Goal: Information Seeking & Learning: Learn about a topic

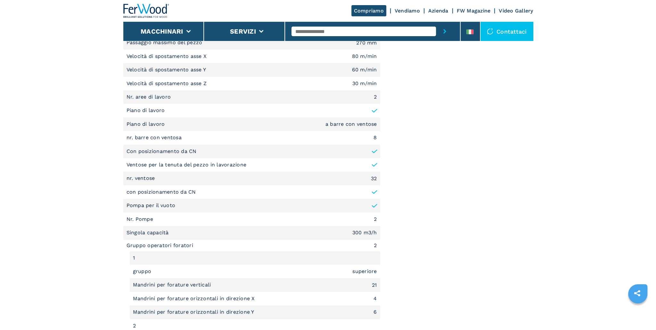
scroll to position [480, 0]
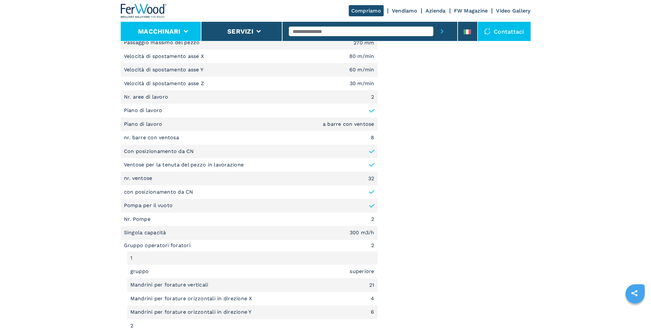
click at [181, 32] on li "Macchinari" at bounding box center [161, 31] width 81 height 19
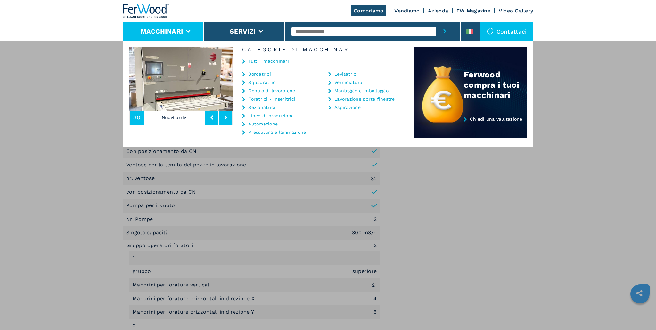
click at [275, 89] on link "Centro di lavoro cnc" at bounding box center [271, 90] width 47 height 4
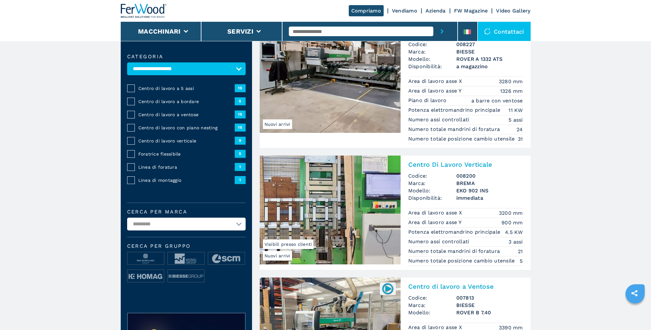
scroll to position [109, 0]
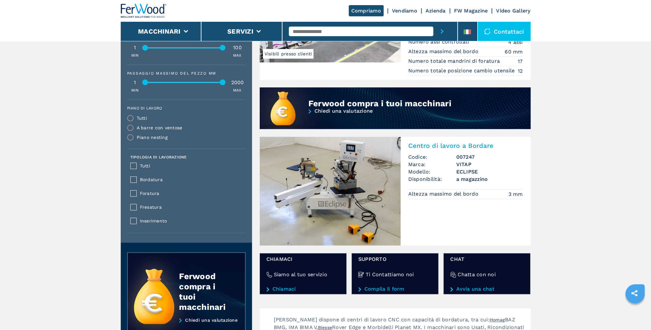
scroll to position [576, 0]
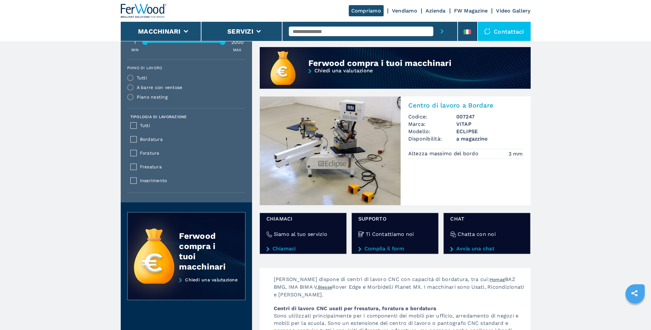
click at [353, 167] on img at bounding box center [330, 150] width 141 height 109
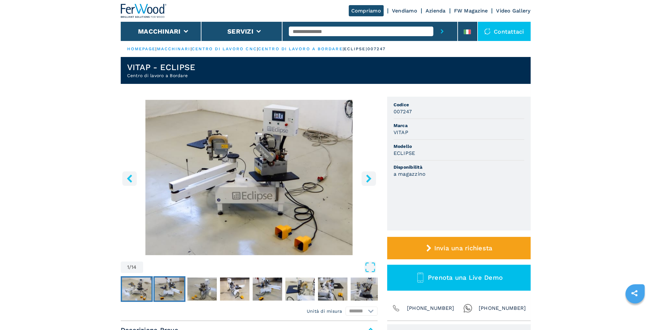
click at [172, 290] on img "Go to Slide 2" at bounding box center [169, 289] width 29 height 23
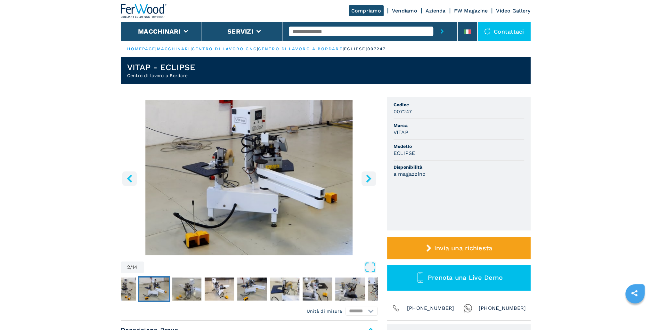
click at [298, 186] on img "Go to Slide 2" at bounding box center [249, 177] width 257 height 155
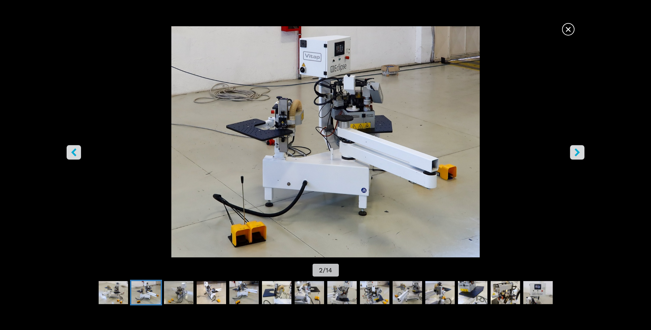
click at [579, 154] on icon "right-button" at bounding box center [577, 152] width 8 height 8
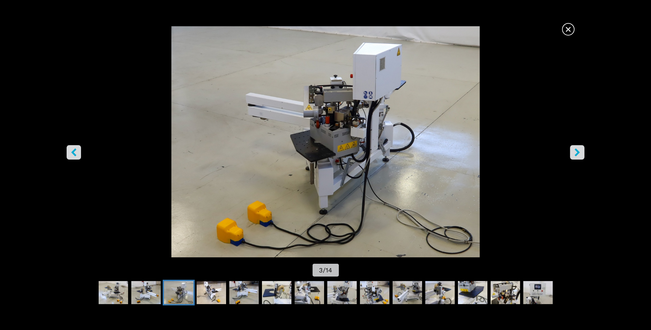
click at [579, 154] on icon "right-button" at bounding box center [577, 152] width 8 height 8
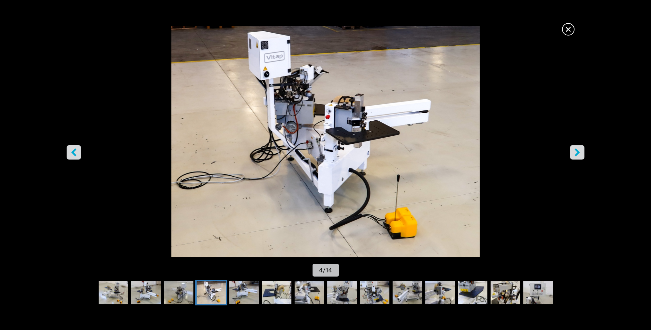
click at [579, 154] on icon "right-button" at bounding box center [577, 152] width 8 height 8
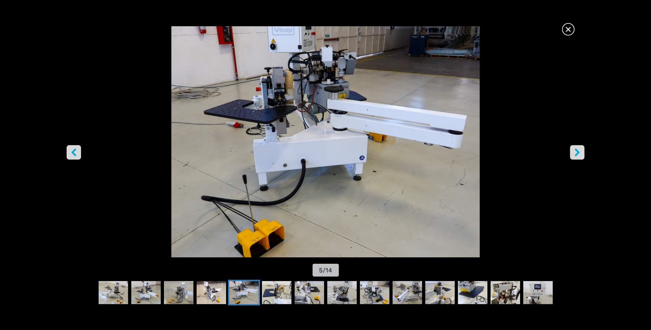
click at [579, 154] on icon "right-button" at bounding box center [577, 152] width 8 height 8
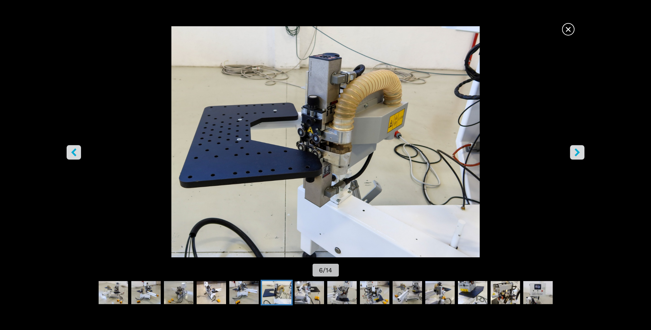
click at [579, 154] on icon "right-button" at bounding box center [577, 152] width 8 height 8
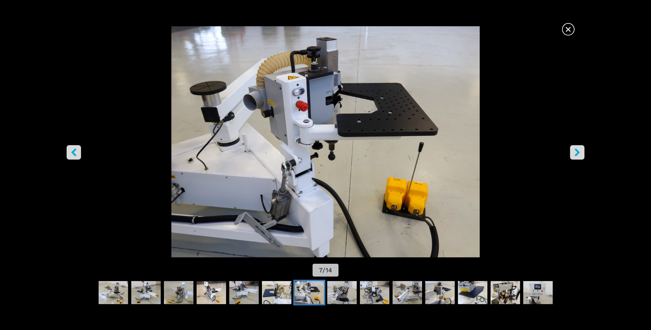
click at [579, 154] on icon "right-button" at bounding box center [577, 152] width 8 height 8
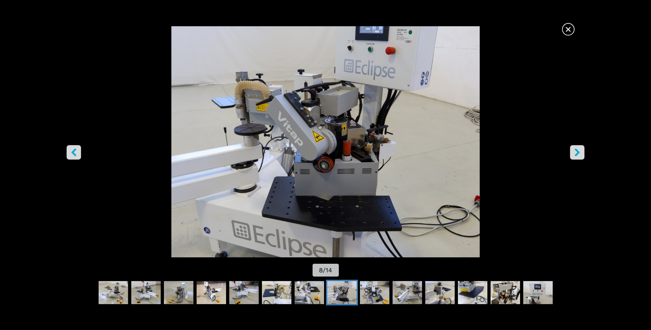
click at [579, 154] on icon "right-button" at bounding box center [577, 152] width 8 height 8
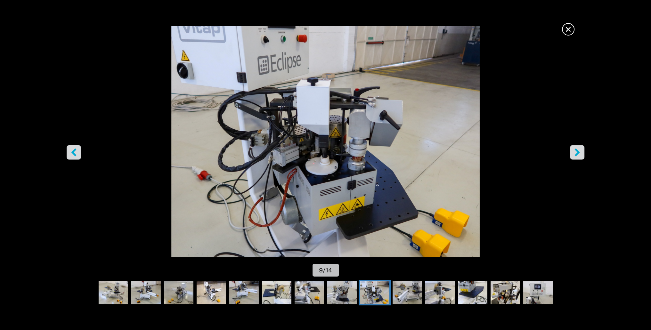
click at [579, 154] on icon "right-button" at bounding box center [577, 152] width 8 height 8
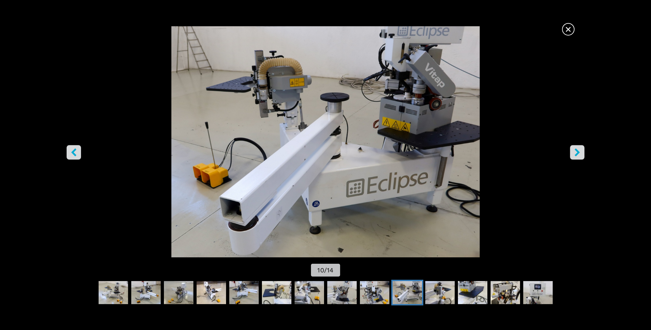
click at [571, 28] on span "×" at bounding box center [567, 27] width 11 height 11
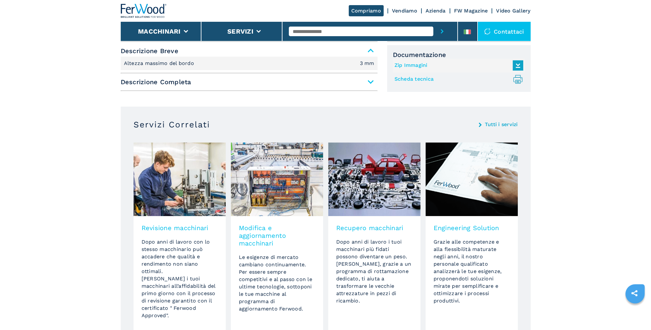
scroll to position [192, 0]
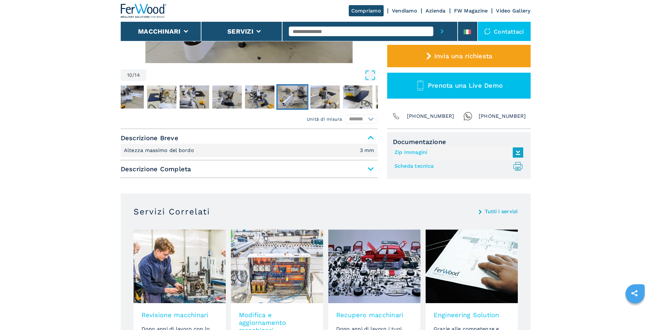
click at [372, 166] on span "Descrizione Completa" at bounding box center [249, 169] width 257 height 12
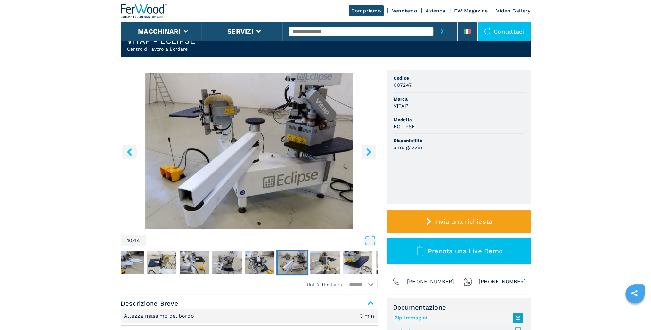
scroll to position [0, 0]
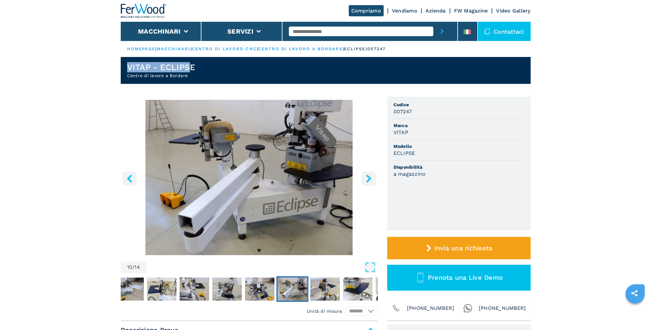
drag, startPoint x: 127, startPoint y: 65, endPoint x: 191, endPoint y: 67, distance: 63.7
click at [191, 67] on h1 "VITAP - ECLIPSE" at bounding box center [161, 67] width 68 height 10
copy h1 "VITAP - ECLIPS"
click at [199, 68] on header "VITAP - ECLIPSE Centro di lavoro a Bordare" at bounding box center [326, 70] width 410 height 27
copy h1 "VITAP - ECLIPSE"
